Goal: Information Seeking & Learning: Understand process/instructions

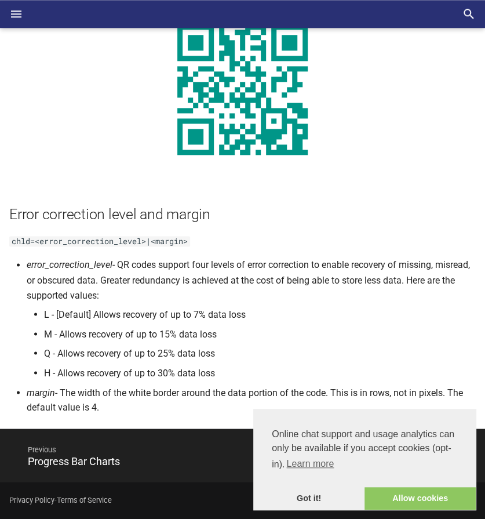
scroll to position [1922, 0]
click at [22, 13] on icon "Header" at bounding box center [16, 14] width 14 height 14
click at [0, 0] on input "checkbox" at bounding box center [0, 0] width 0 height 0
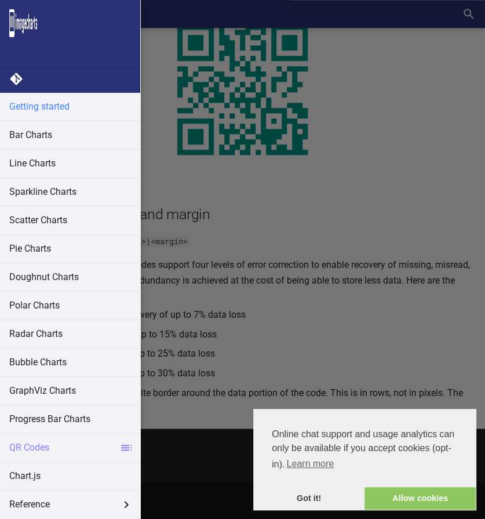
click at [26, 108] on link "Getting started" at bounding box center [70, 107] width 140 height 28
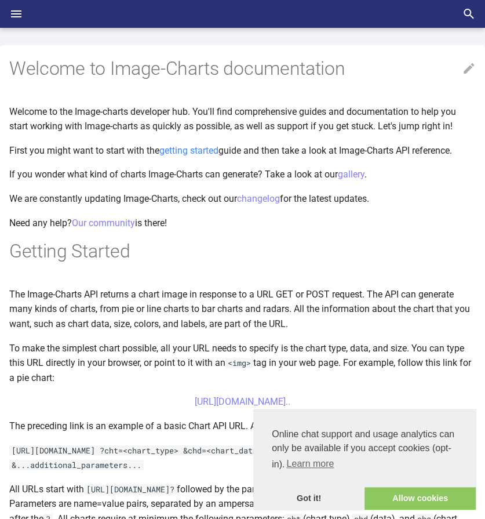
click at [181, 147] on link "getting started" at bounding box center [188, 150] width 59 height 11
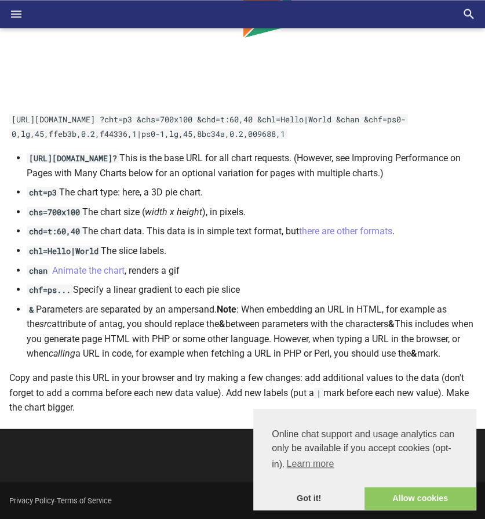
scroll to position [629, 0]
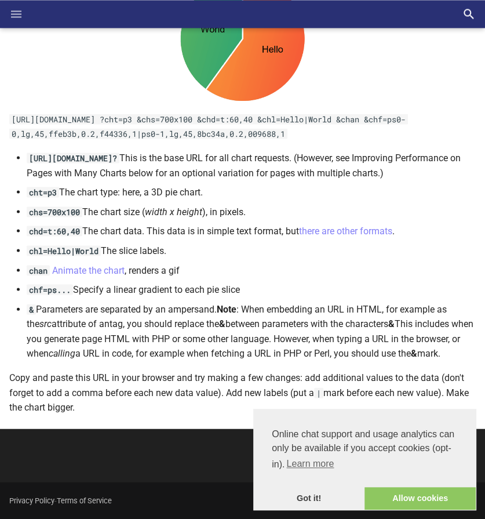
click at [13, 13] on icon "Header" at bounding box center [16, 13] width 10 height 7
click at [0, 0] on input "checkbox" at bounding box center [0, 0] width 0 height 0
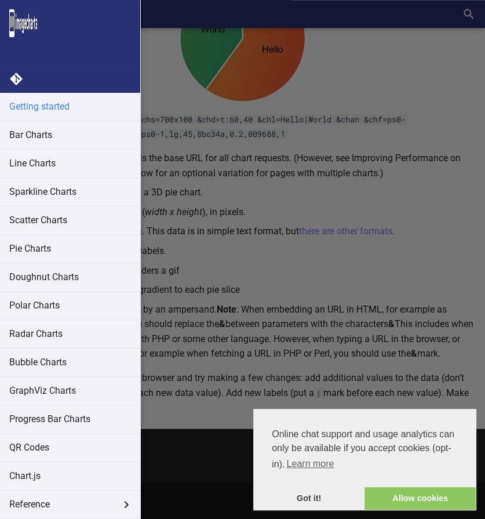
click at [14, 111] on link "Getting started" at bounding box center [70, 107] width 140 height 28
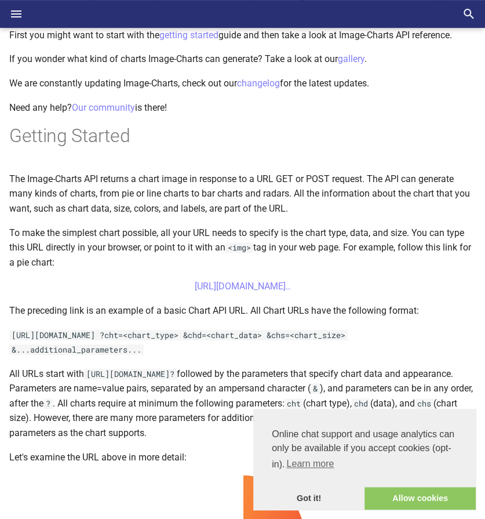
scroll to position [116, 0]
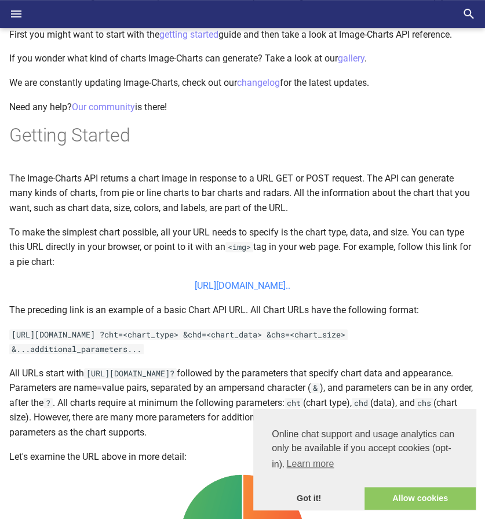
click at [195, 287] on link "[URL][DOMAIN_NAME].." at bounding box center [243, 285] width 96 height 11
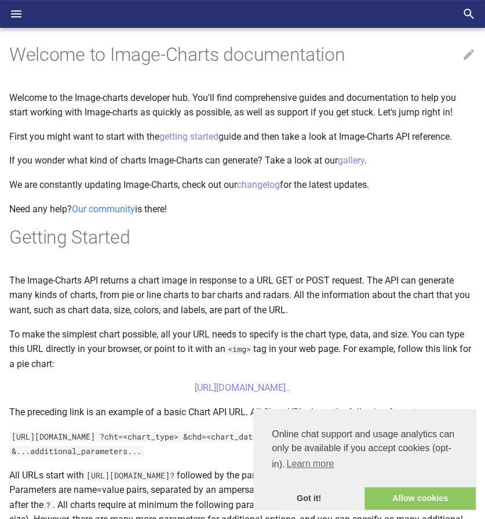
scroll to position [0, 0]
